Goal: Information Seeking & Learning: Learn about a topic

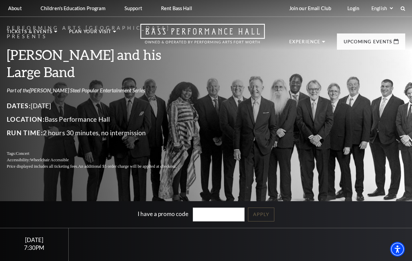
click at [109, 87] on link "[PERSON_NAME] Steel Popular Entertainment Series" at bounding box center [87, 90] width 116 height 6
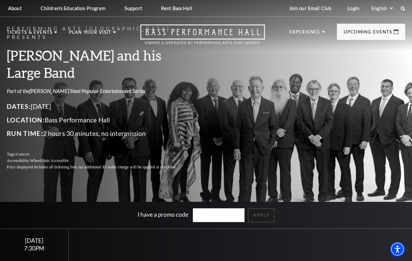
click at [102, 88] on link "[PERSON_NAME] Steel Popular Entertainment Series" at bounding box center [87, 91] width 116 height 6
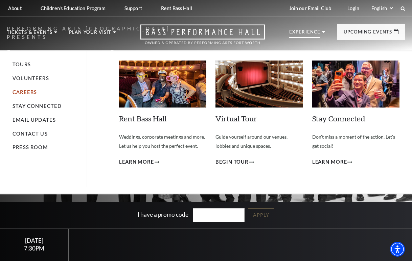
click at [27, 92] on link "Careers" at bounding box center [25, 92] width 24 height 6
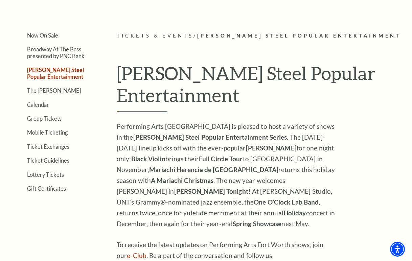
scroll to position [135, 0]
click at [46, 72] on link "[PERSON_NAME] Steel Popular Entertainment" at bounding box center [55, 72] width 57 height 13
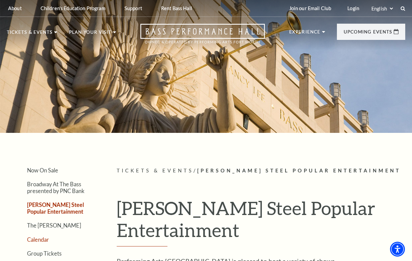
click at [39, 240] on link "Calendar" at bounding box center [38, 239] width 22 height 6
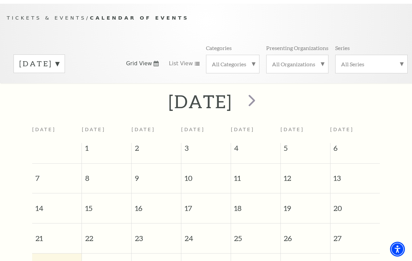
scroll to position [47, 0]
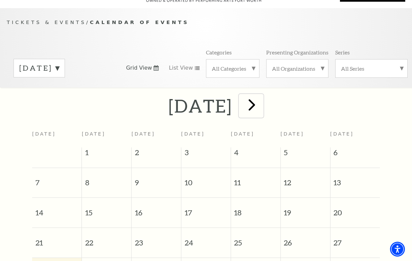
click at [261, 107] on span "next" at bounding box center [251, 104] width 19 height 19
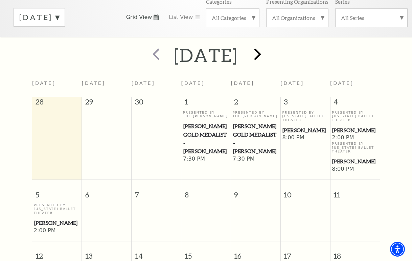
scroll to position [69, 0]
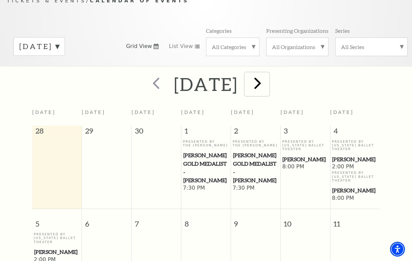
click at [267, 83] on span "next" at bounding box center [257, 82] width 19 height 19
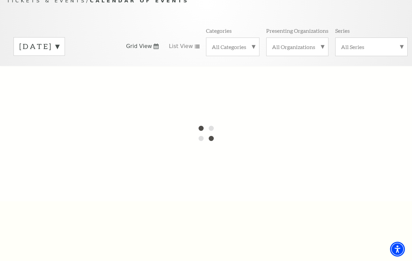
click at [59, 44] on label "[DATE]" at bounding box center [39, 46] width 40 height 10
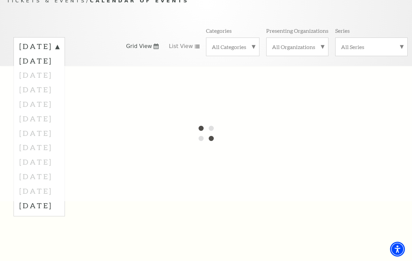
click at [80, 74] on div at bounding box center [206, 133] width 412 height 135
click at [271, 131] on div at bounding box center [206, 133] width 412 height 135
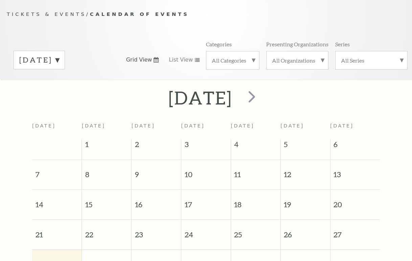
scroll to position [61, 0]
click at [65, 59] on div "[DATE]" at bounding box center [39, 60] width 51 height 19
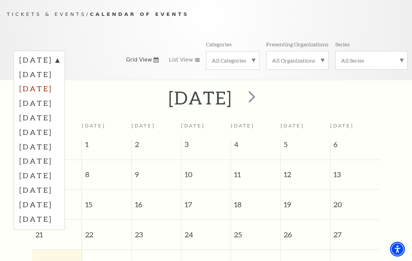
click at [59, 91] on label "November 2025" at bounding box center [39, 88] width 40 height 15
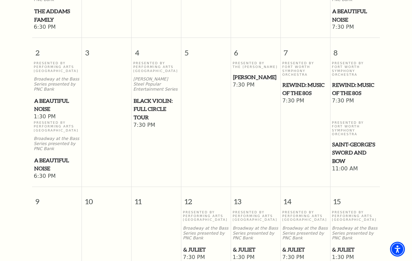
scroll to position [0, 0]
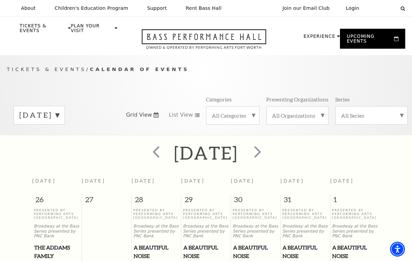
click at [59, 116] on label "November 2025" at bounding box center [39, 115] width 40 height 10
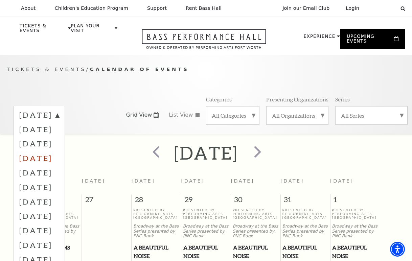
click at [59, 156] on label "December 2025" at bounding box center [39, 158] width 40 height 15
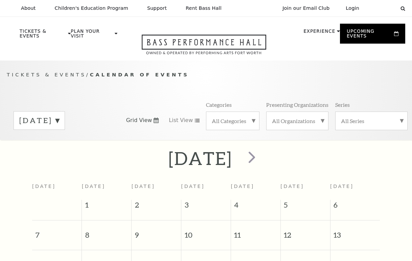
scroll to position [61, 0]
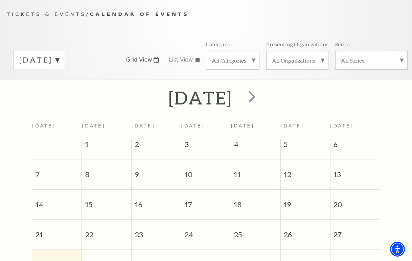
click at [59, 63] on label "[DATE]" at bounding box center [39, 60] width 40 height 10
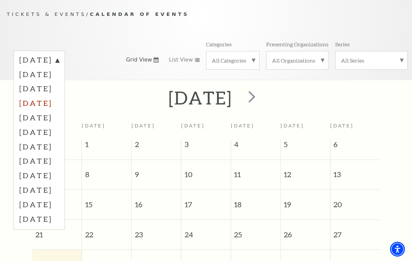
click at [59, 103] on label "[DATE]" at bounding box center [39, 103] width 40 height 15
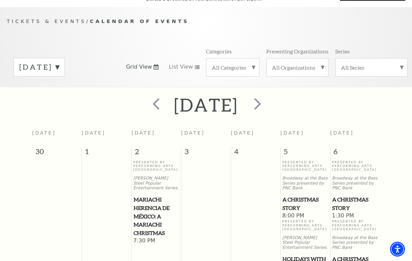
scroll to position [11, 0]
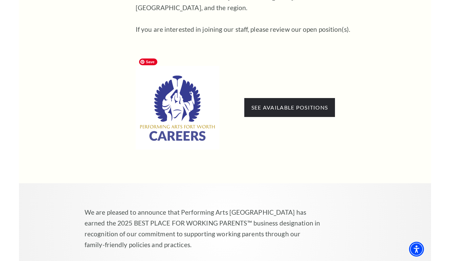
scroll to position [378, 0]
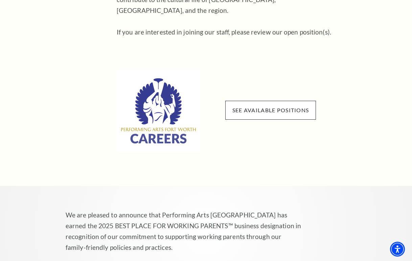
click at [271, 101] on span "See available positions" at bounding box center [270, 110] width 91 height 19
click at [266, 107] on link "See available positions" at bounding box center [270, 110] width 76 height 6
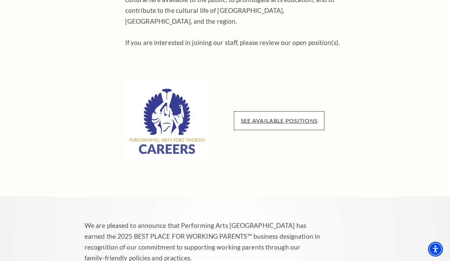
scroll to position [378, 0]
